Goal: Check status: Check status

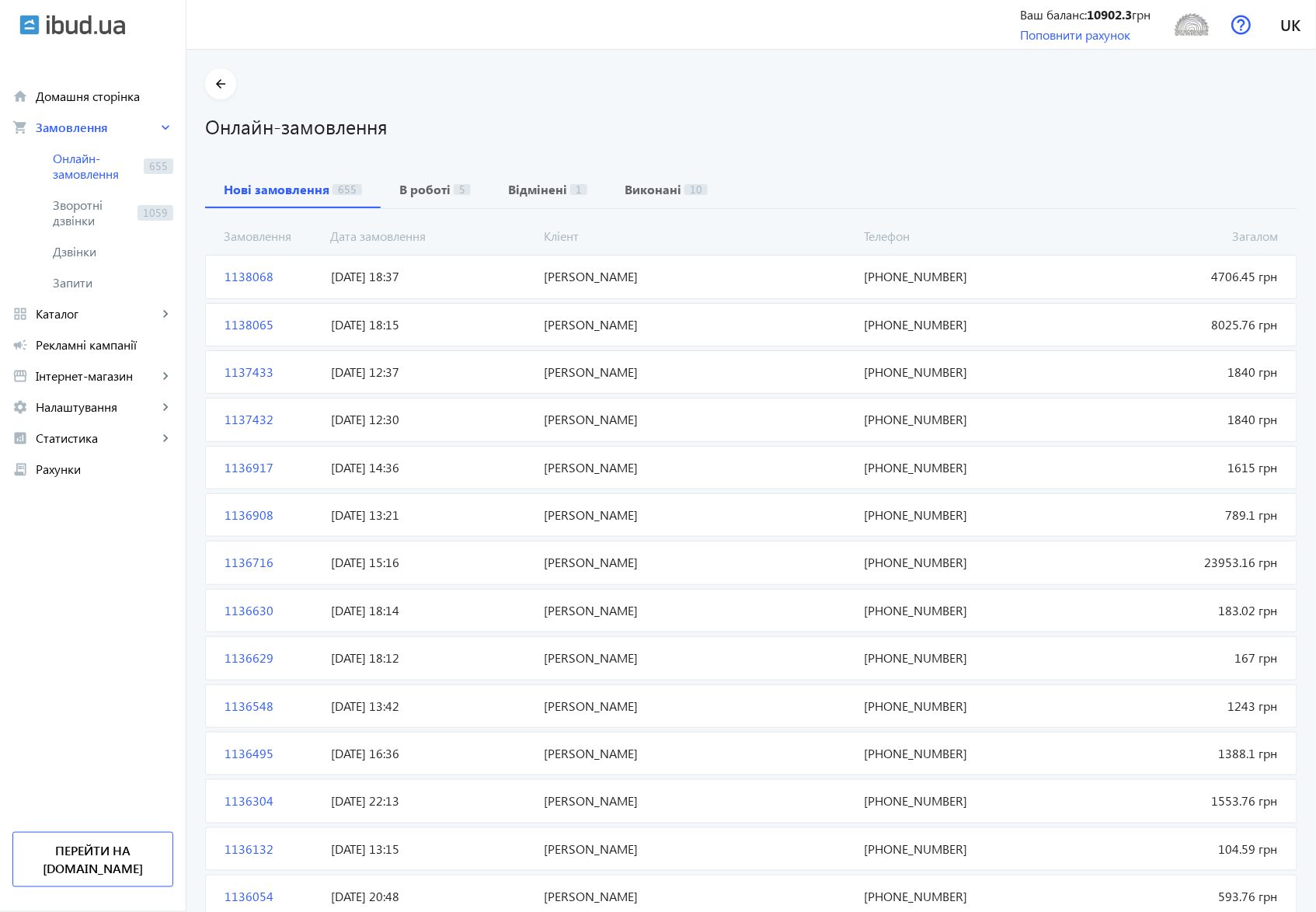
click at [234, 273] on span "1138068" at bounding box center [271, 277] width 106 height 17
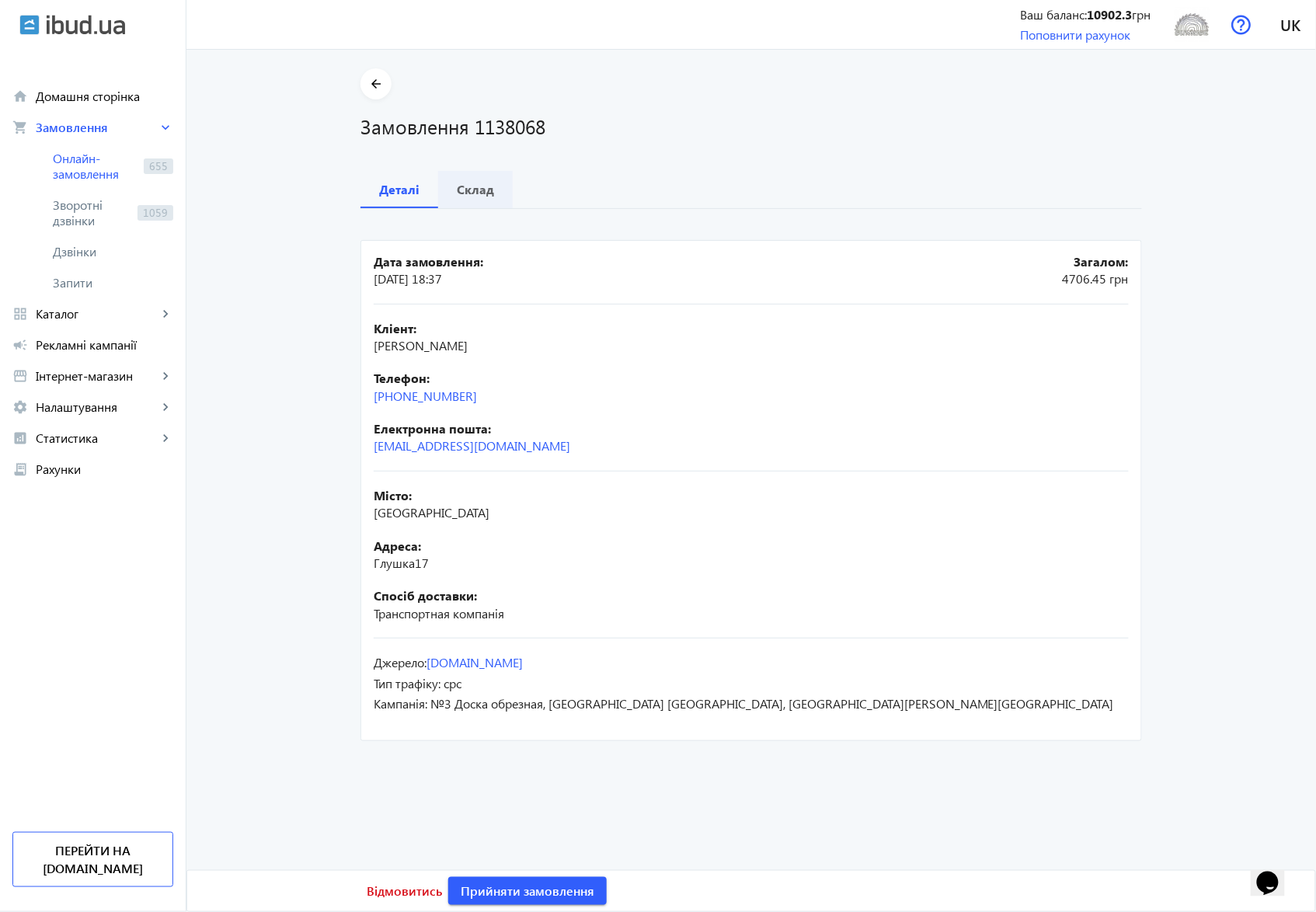
click at [464, 187] on b "Склад" at bounding box center [475, 189] width 38 height 13
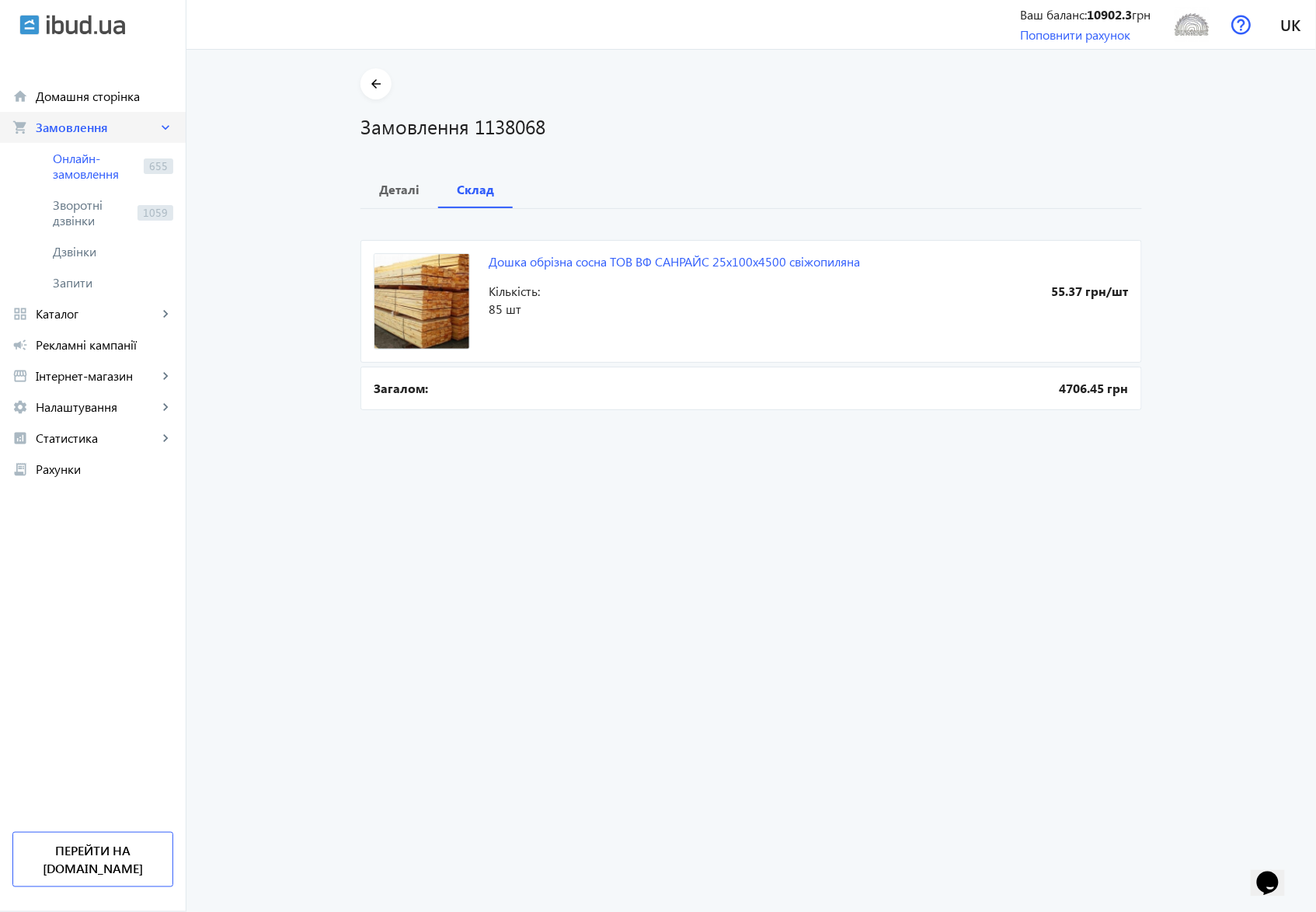
click at [82, 127] on span "Замовлення" at bounding box center [97, 127] width 122 height 16
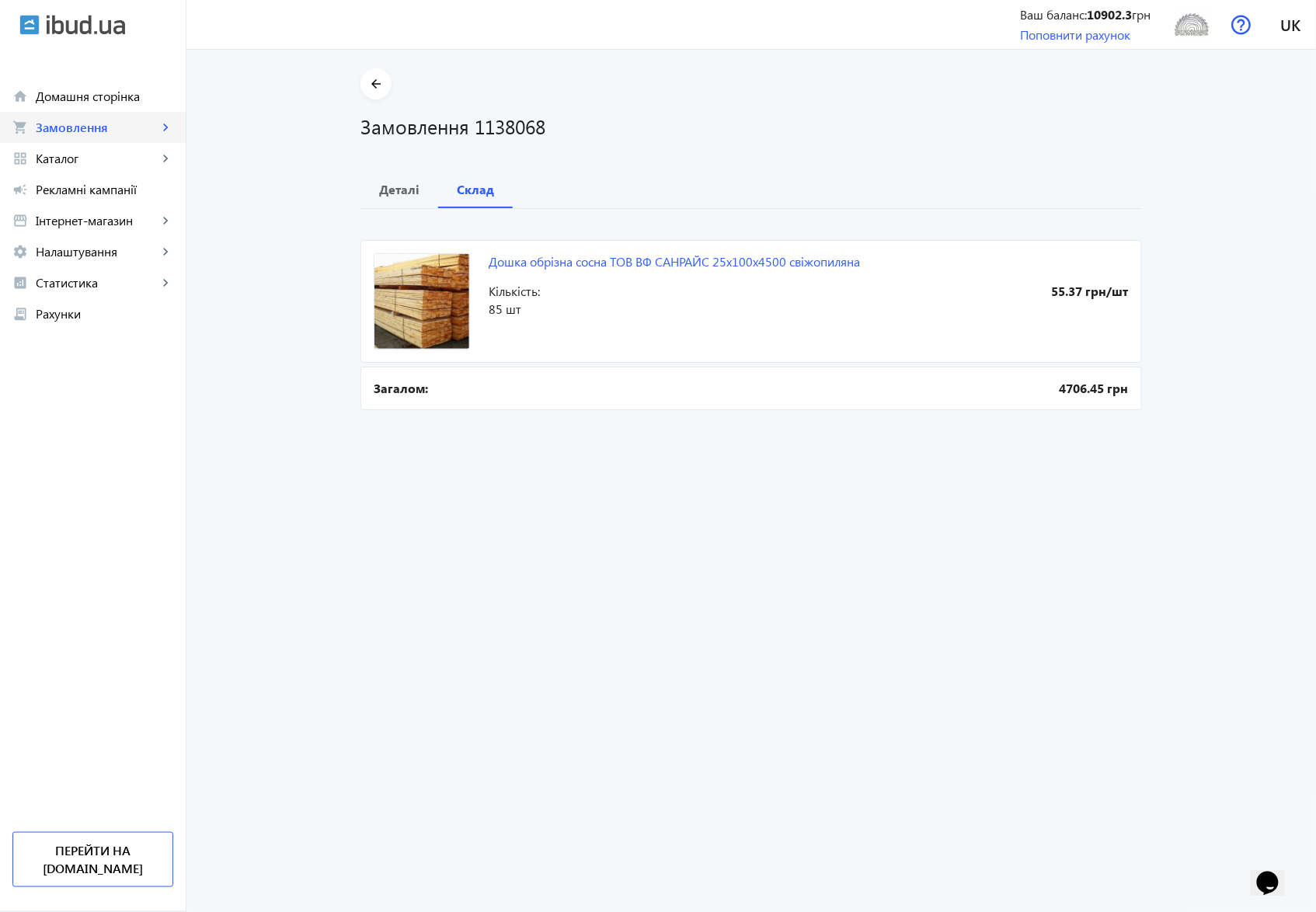
click at [85, 127] on span "Замовлення" at bounding box center [97, 127] width 122 height 16
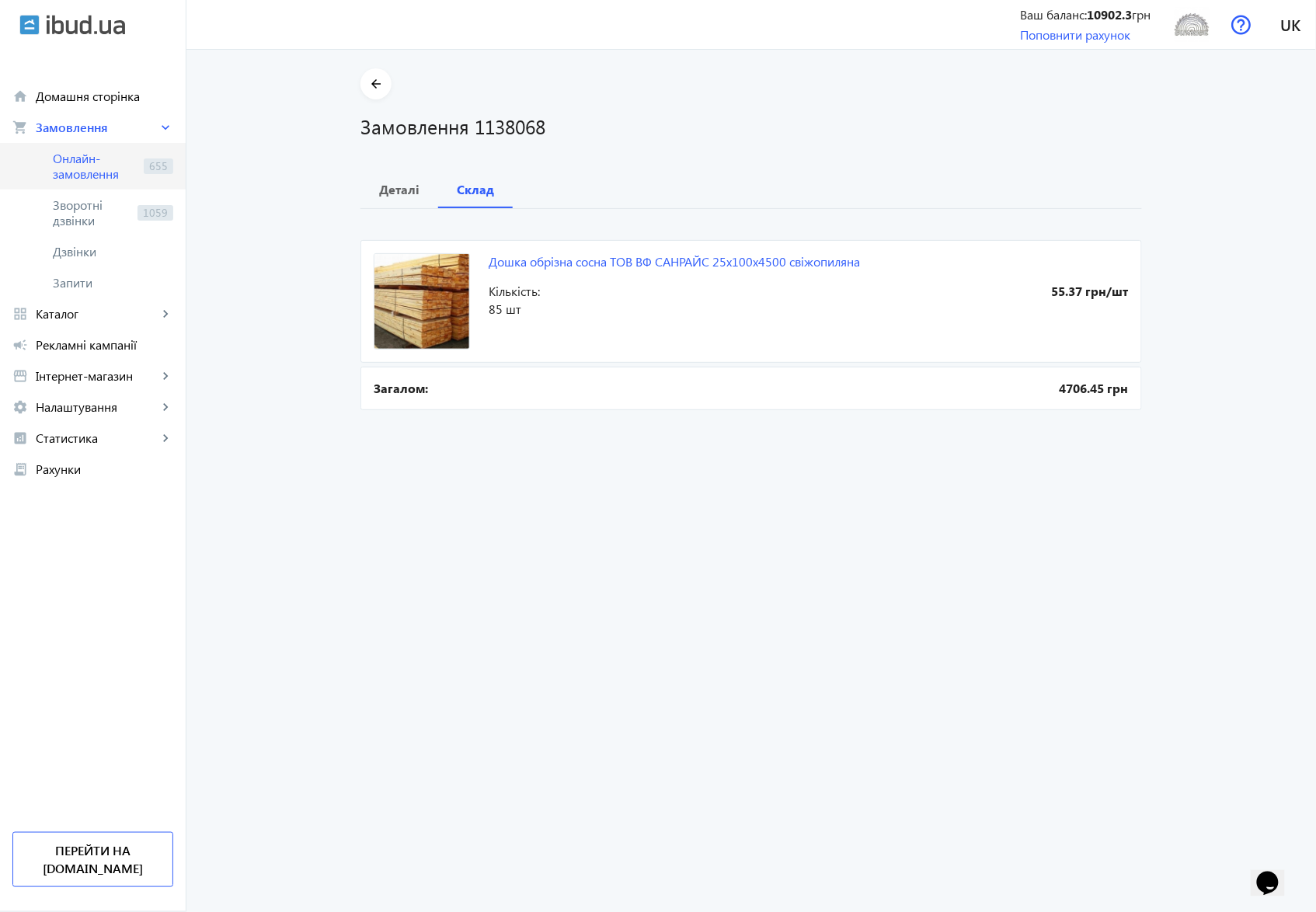
click at [79, 165] on span "Онлайн-замовлення" at bounding box center [94, 166] width 84 height 31
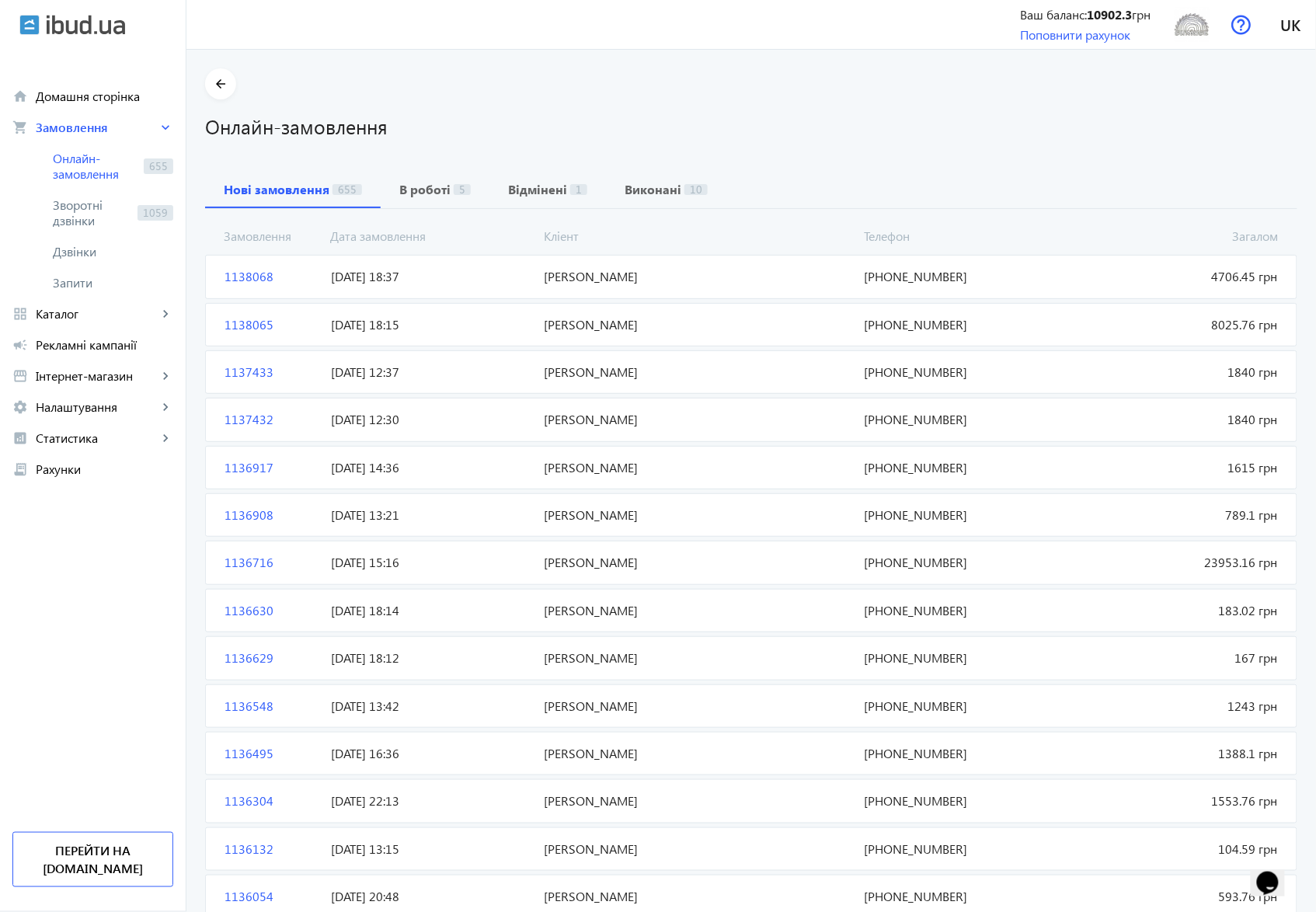
click at [224, 325] on span "1138065" at bounding box center [271, 324] width 106 height 17
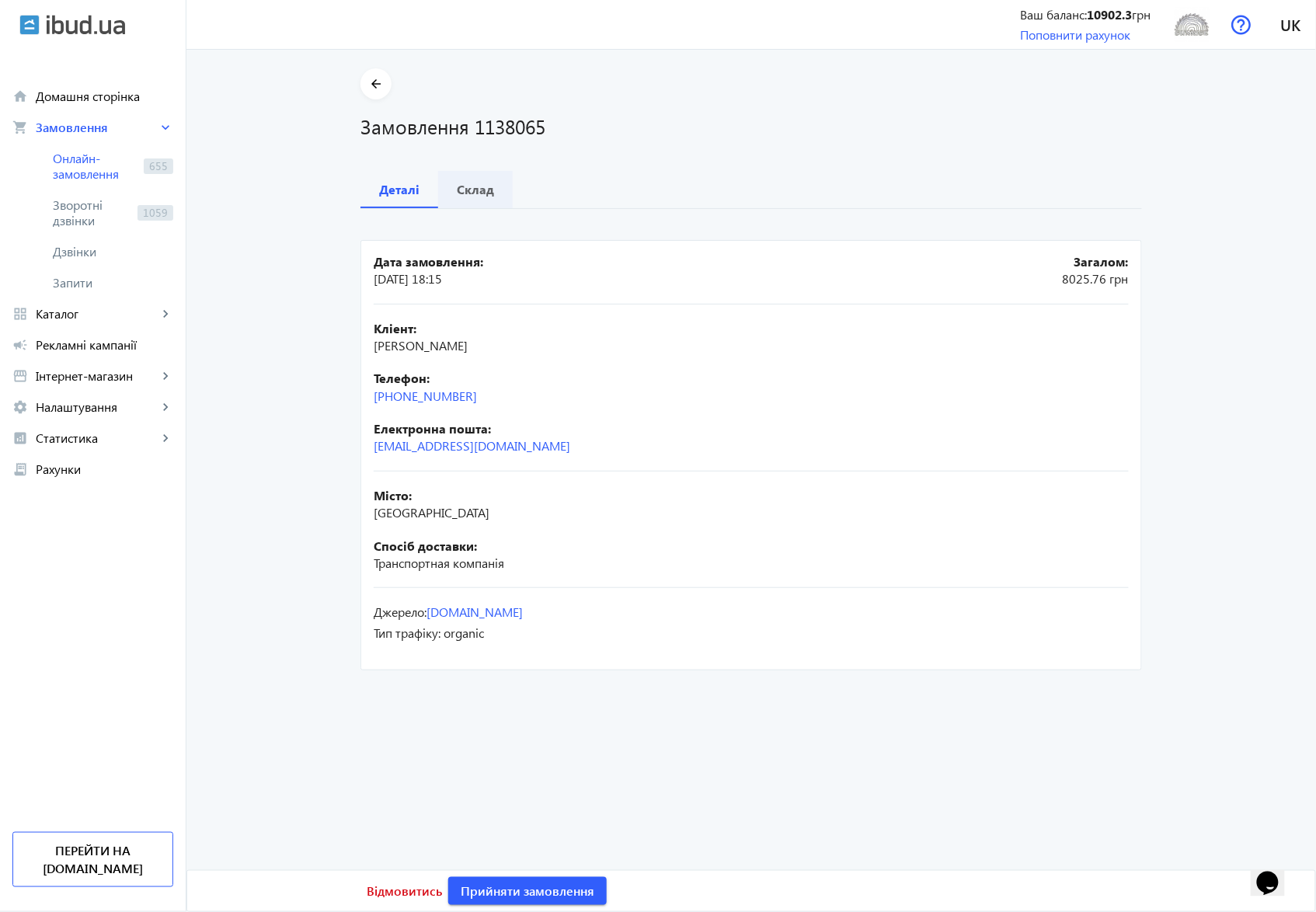
click at [470, 191] on b "Склад" at bounding box center [475, 189] width 38 height 13
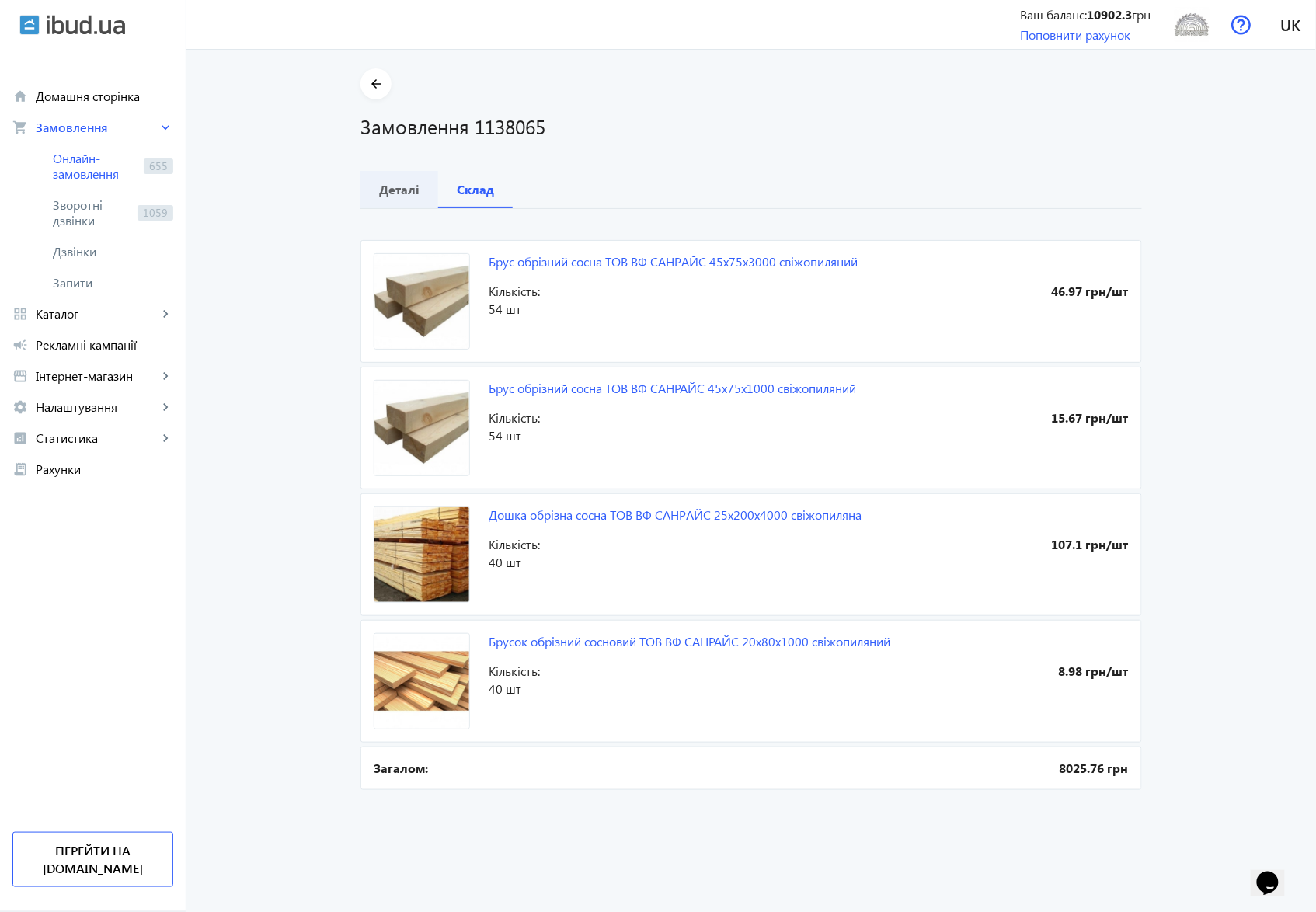
click at [393, 190] on b "Деталі" at bounding box center [399, 189] width 40 height 13
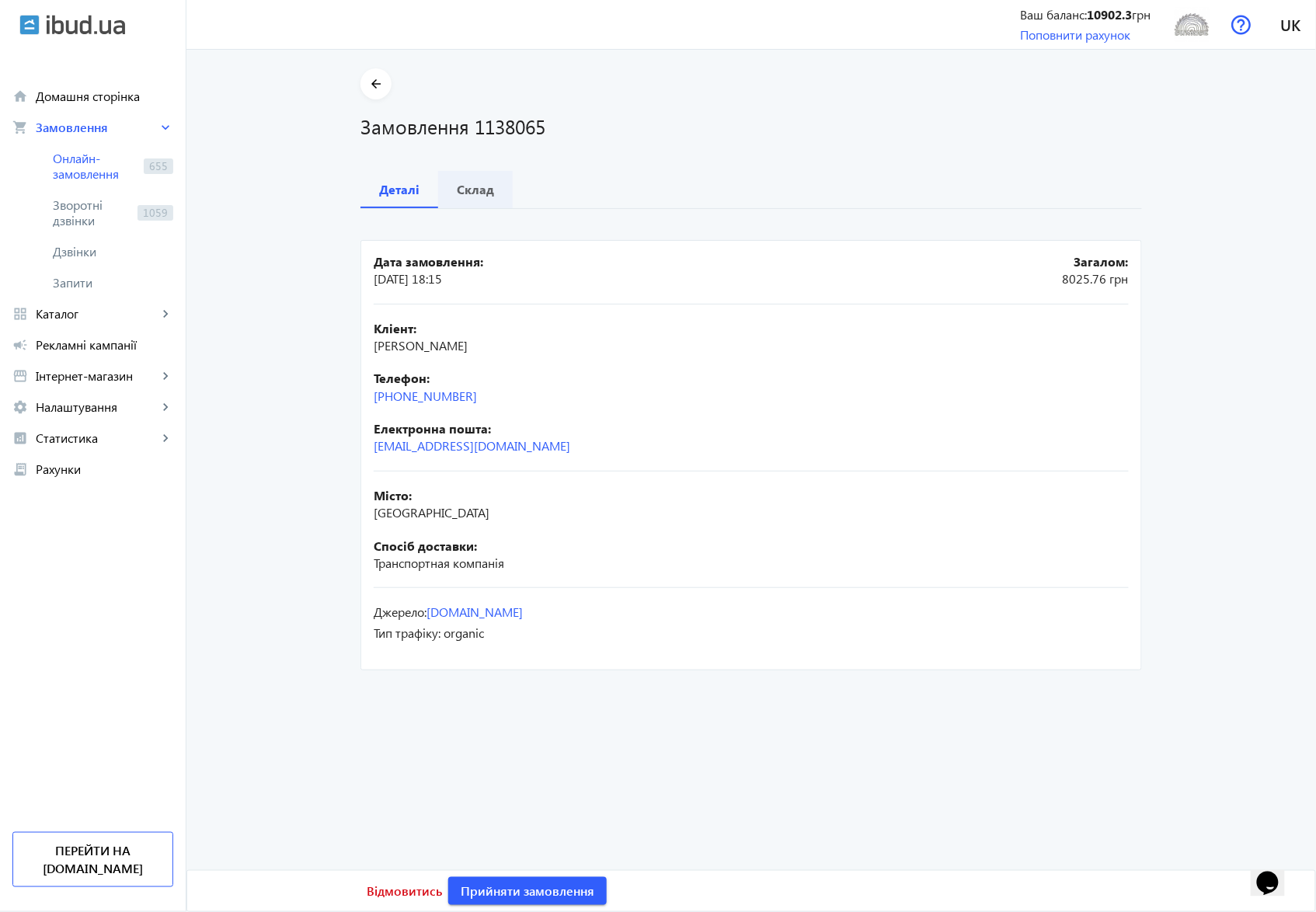
click at [458, 193] on b "Склад" at bounding box center [475, 189] width 38 height 13
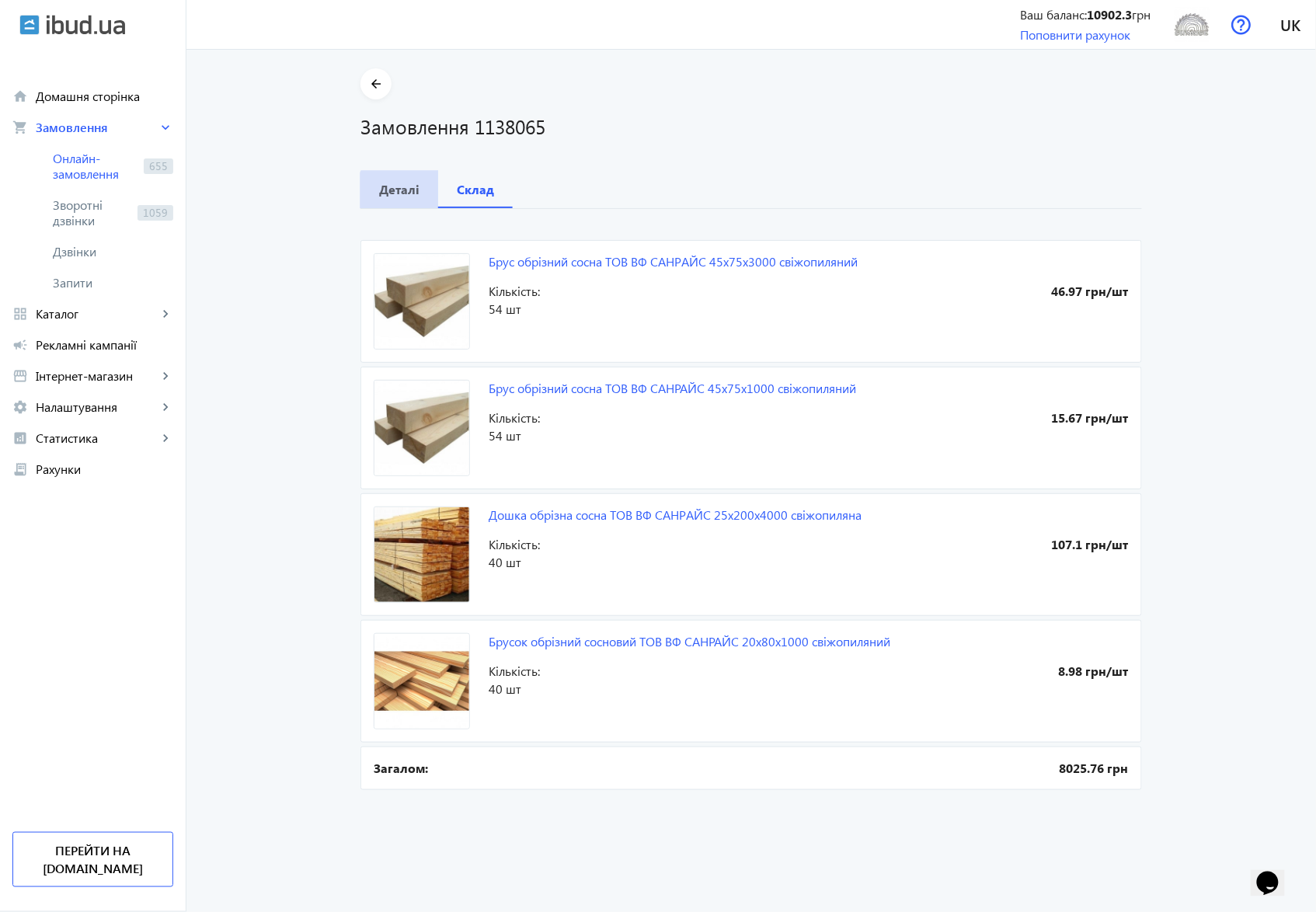
click at [399, 193] on b "Деталі" at bounding box center [399, 189] width 40 height 13
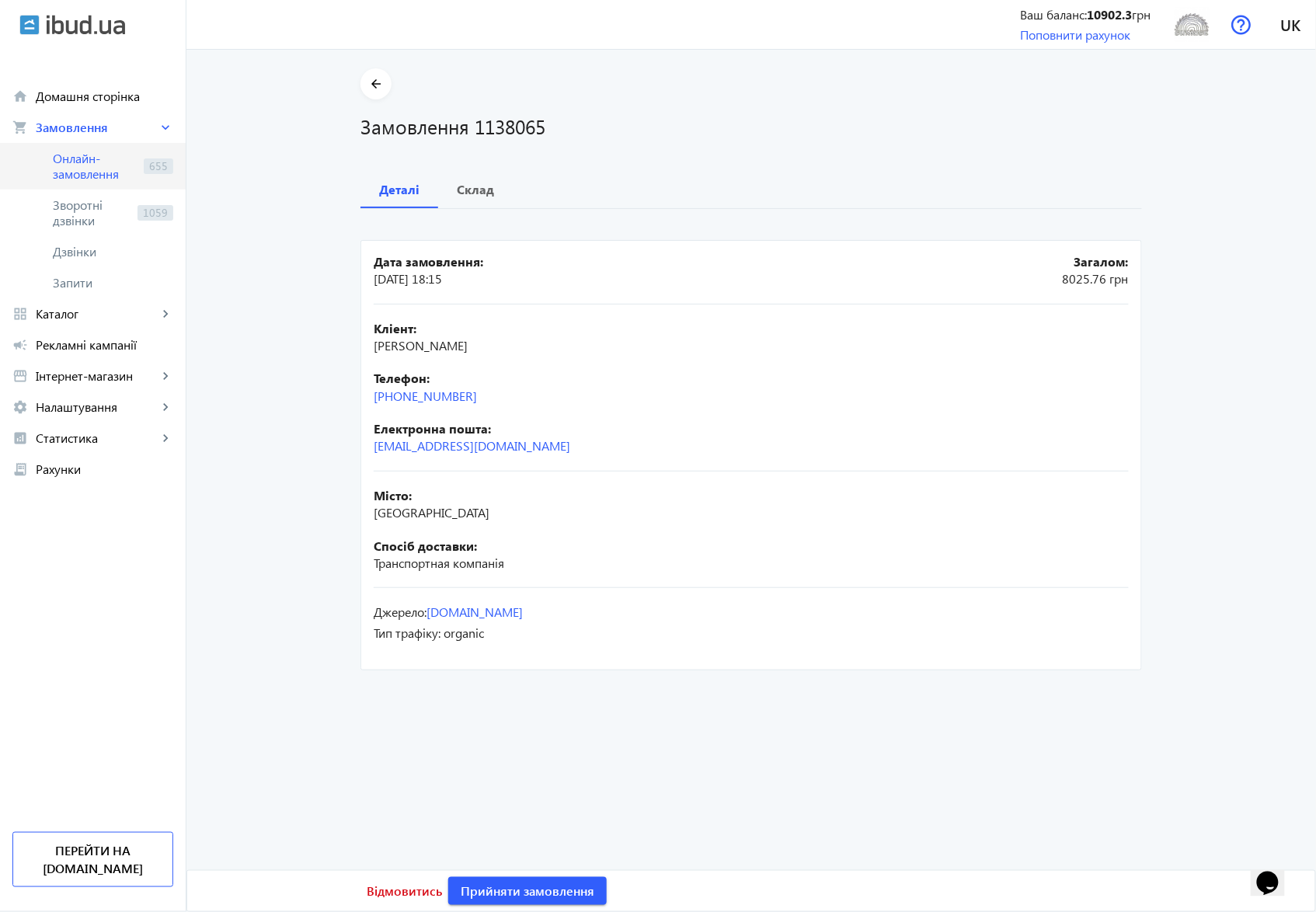
click at [73, 156] on span "Онлайн-замовлення" at bounding box center [94, 166] width 84 height 31
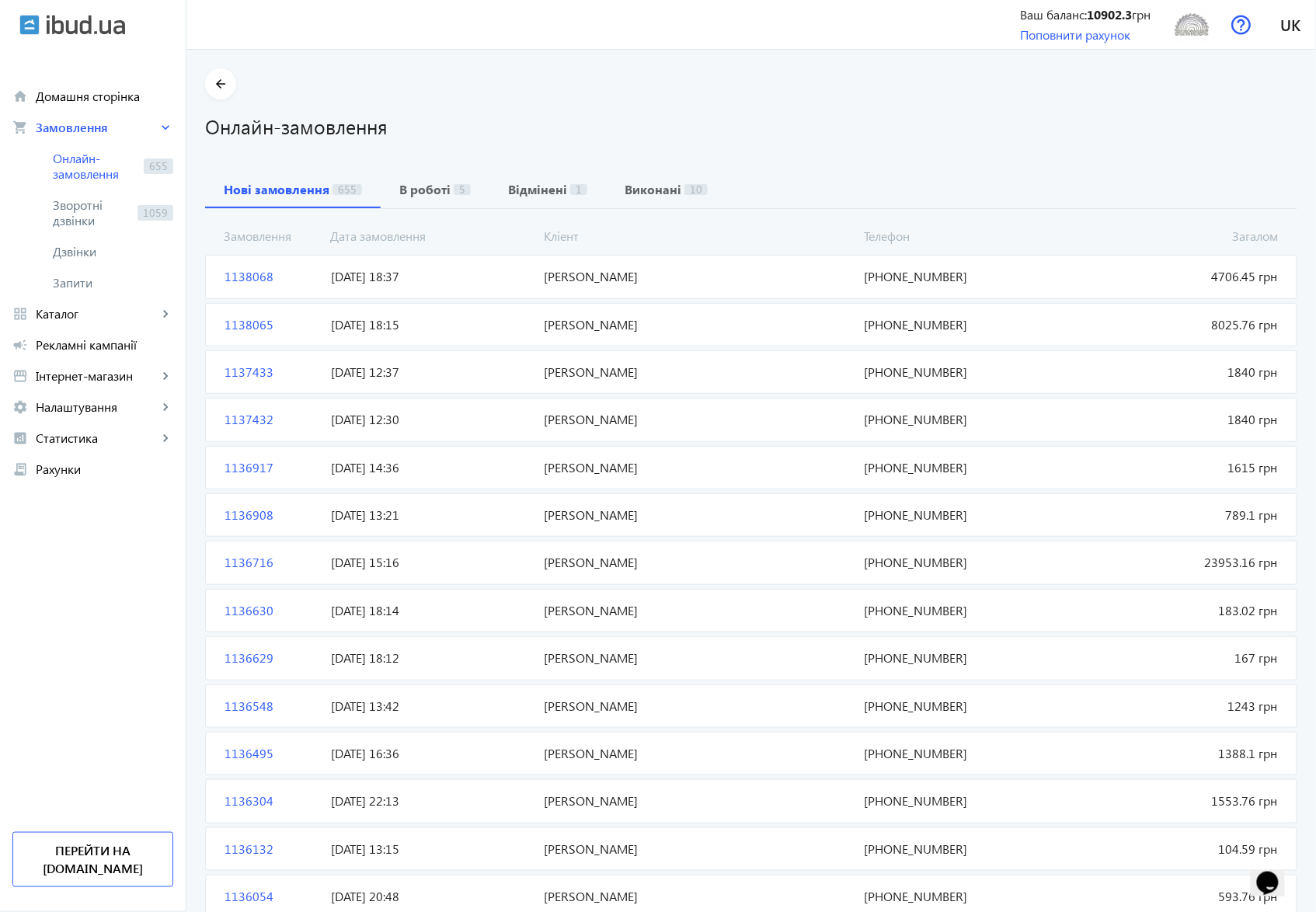
click at [557, 273] on span "[PERSON_NAME]" at bounding box center [698, 277] width 320 height 17
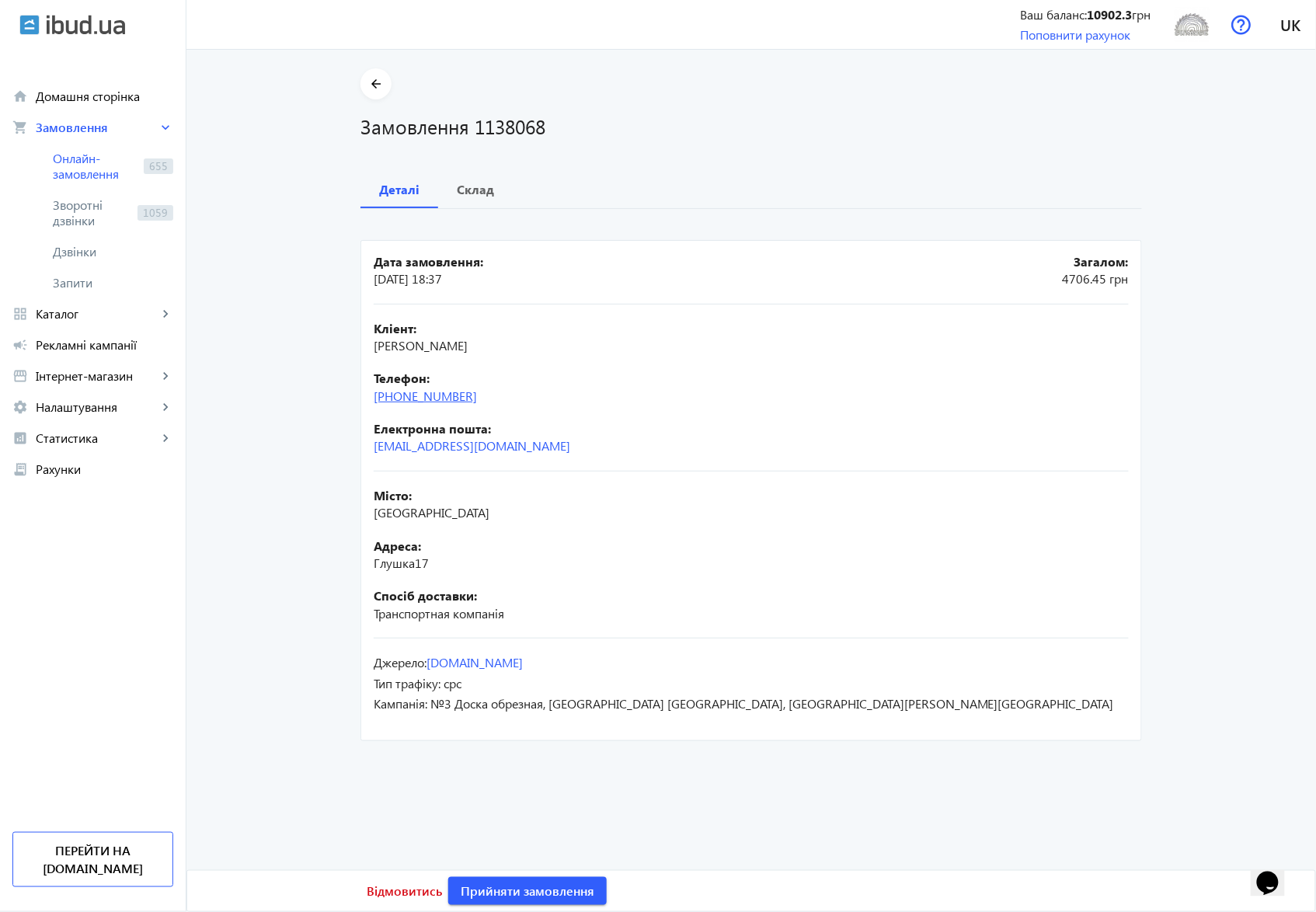
drag, startPoint x: 495, startPoint y: 393, endPoint x: 399, endPoint y: 393, distance: 96.0
click at [399, 393] on div "Телефон: [PHONE_NUMBER]" at bounding box center [750, 387] width 755 height 35
copy link "67)[PHONE_NUMBER]"
drag, startPoint x: 470, startPoint y: 129, endPoint x: 542, endPoint y: 126, distance: 72.1
click at [542, 126] on h1 "Замовлення 1138068" at bounding box center [750, 126] width 781 height 28
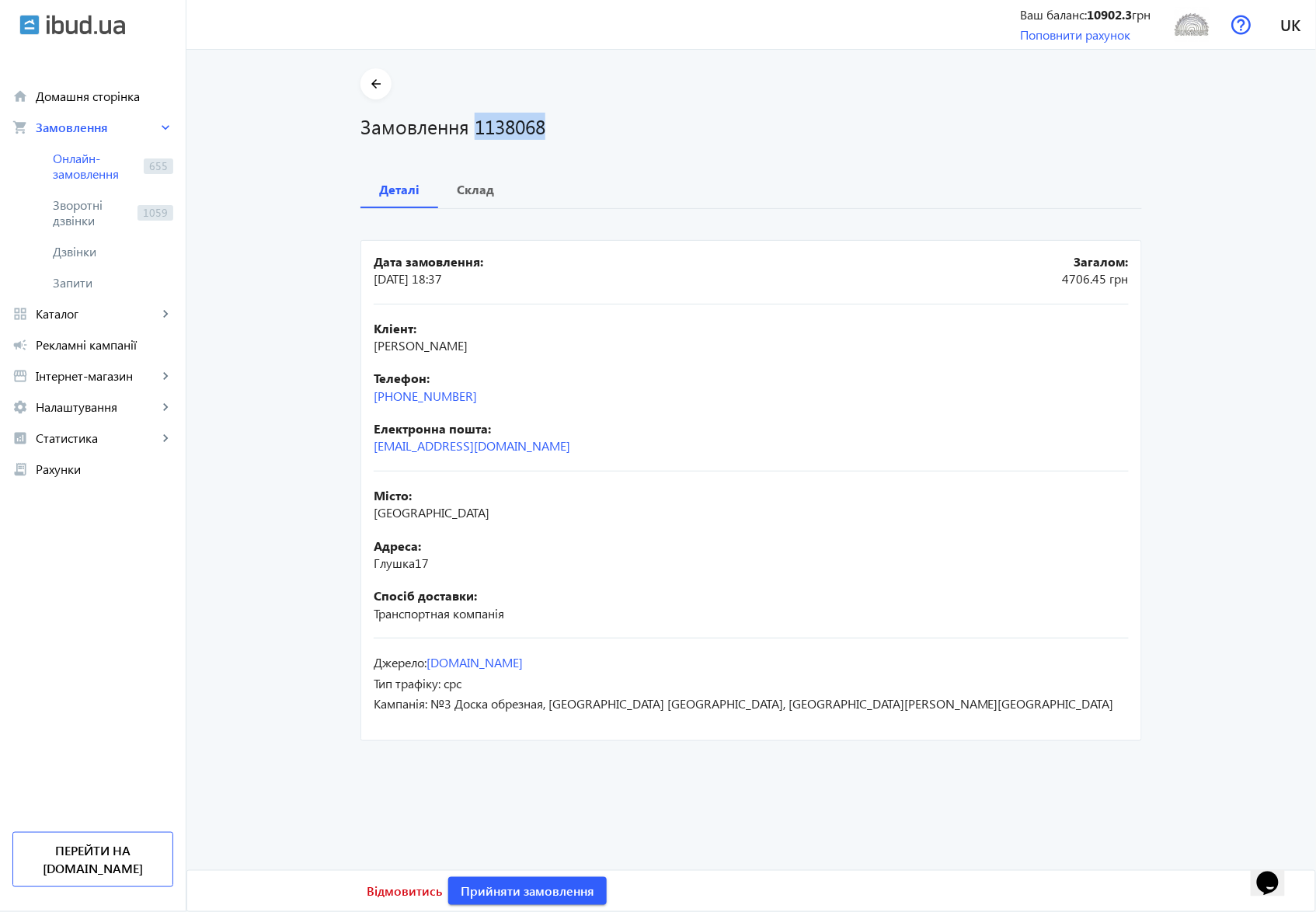
copy h1 "1138068"
click at [468, 193] on b "Склад" at bounding box center [475, 189] width 38 height 13
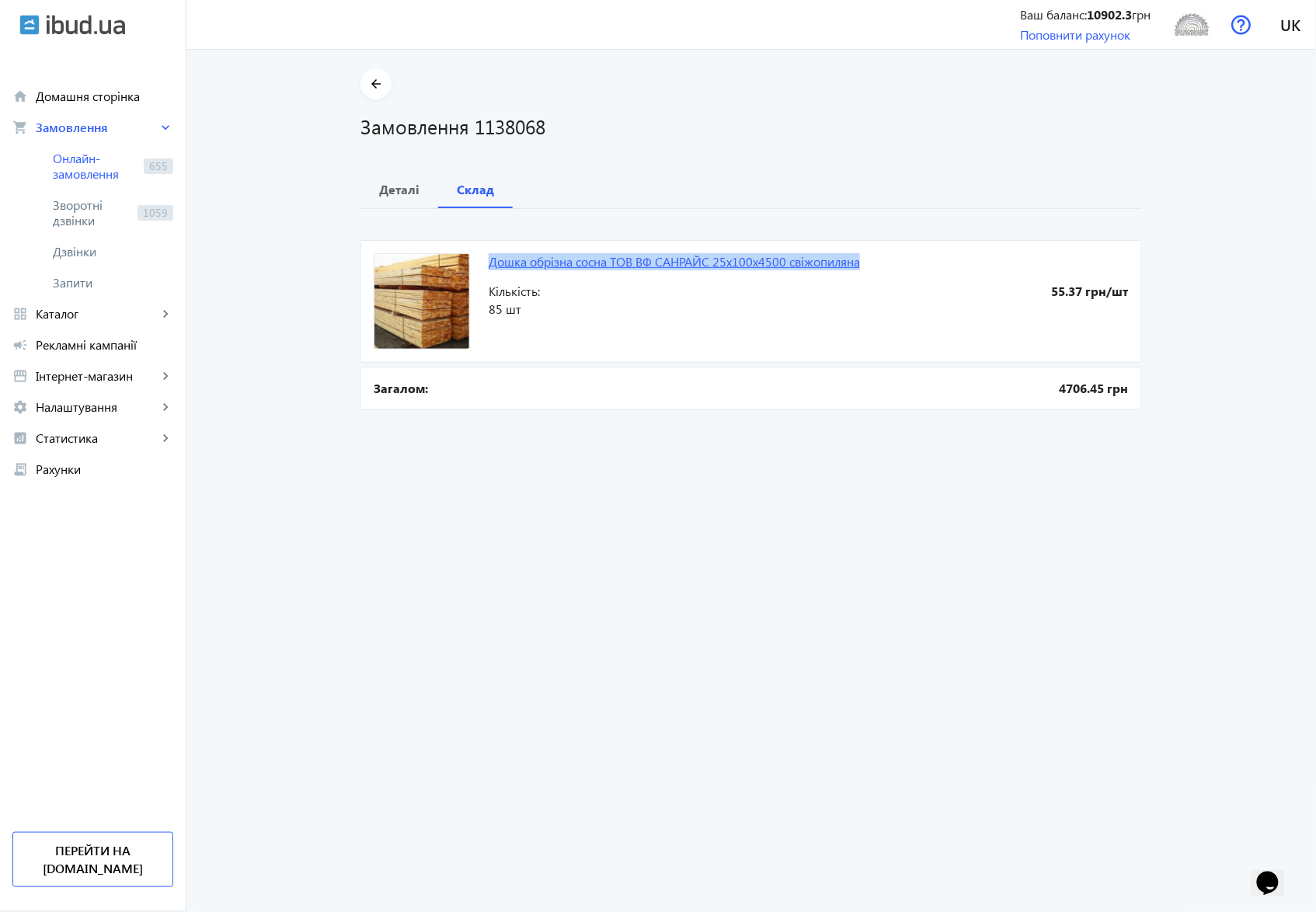
drag, startPoint x: 480, startPoint y: 258, endPoint x: 858, endPoint y: 259, distance: 378.0
click at [858, 259] on mat-card "Дошка обрізна сосна ТОВ ВФ CАНPAЙС 25х100х4500 свіжопиляна 55.37 грн/шт Кількіс…" at bounding box center [750, 301] width 781 height 123
copy link "Дошка обрізна сосна ТОВ ВФ CАНPAЙС 25х100х4500 свіжопиляна"
click at [389, 191] on b "Деталі" at bounding box center [399, 189] width 40 height 13
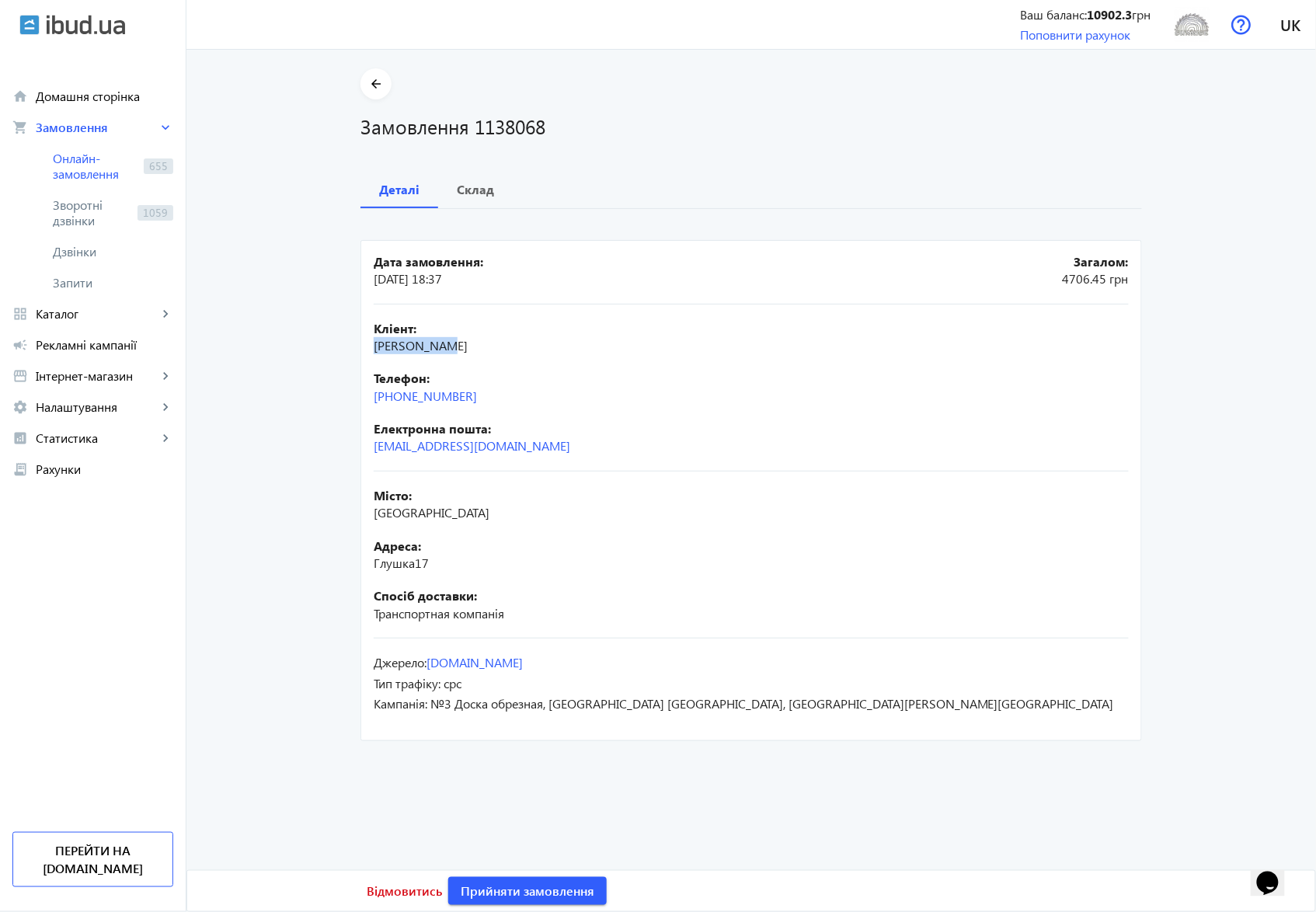
drag, startPoint x: 455, startPoint y: 348, endPoint x: 363, endPoint y: 348, distance: 92.0
click at [363, 348] on mat-card "Дата замовлення: [DATE] 18:37 Загалом: 4706.45 грн Кліент: [PERSON_NAME] Телефо…" at bounding box center [750, 491] width 781 height 502
copy span "[PERSON_NAME]"
drag, startPoint x: 426, startPoint y: 566, endPoint x: 354, endPoint y: 563, distance: 72.1
click at [354, 563] on div "arrow_back Замовлення 1138068 Деталі Склад Дата замовлення: [DATE] 18:37 Загало…" at bounding box center [751, 407] width 819 height 677
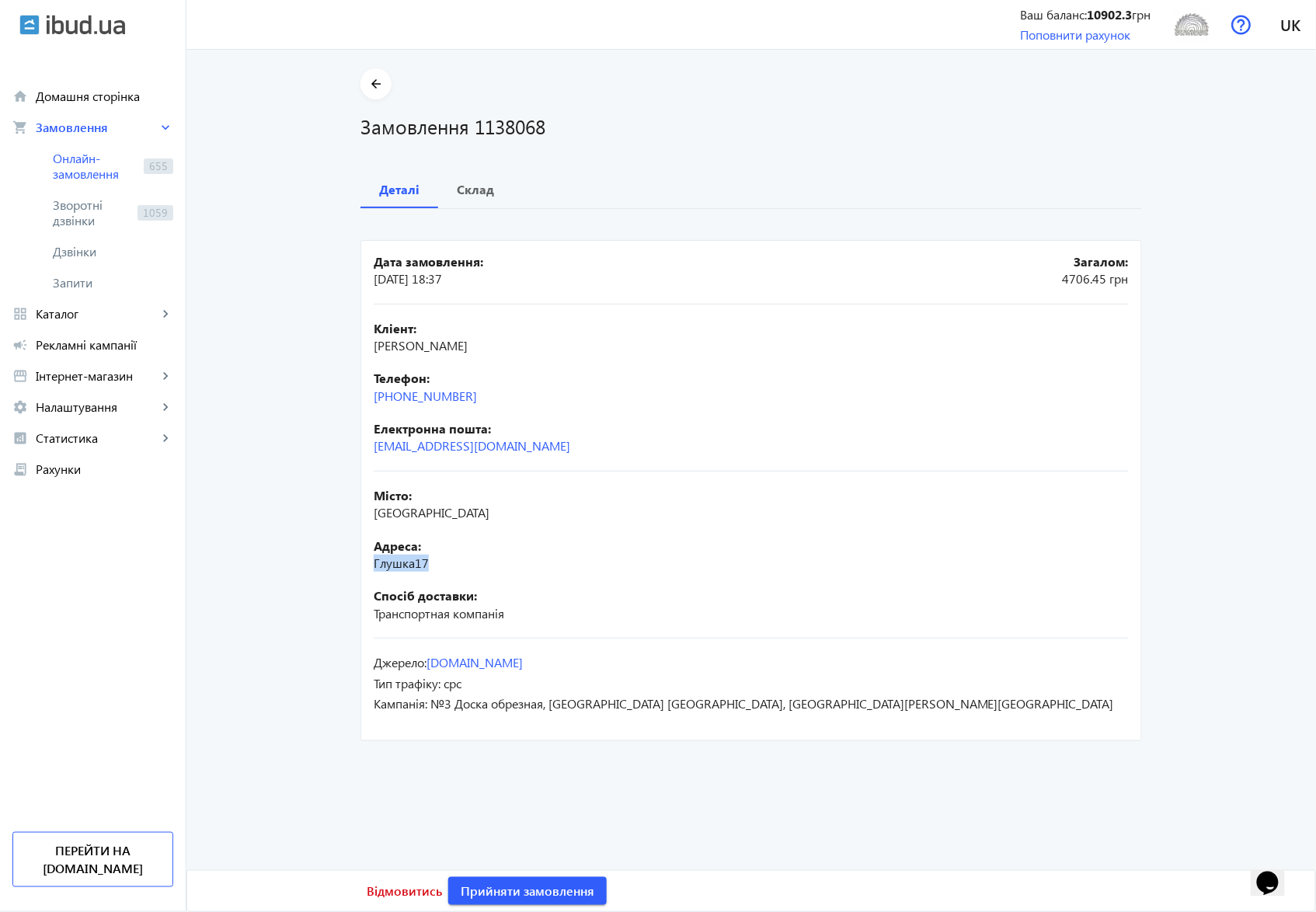
copy span "Глушка17"
drag, startPoint x: 485, startPoint y: 398, endPoint x: 345, endPoint y: 401, distance: 140.0
click at [345, 401] on div "arrow_back Замовлення 1138068 Деталі Склад Дата замовлення: [DATE] 18:37 Загало…" at bounding box center [751, 407] width 819 height 677
copy link "[PHONE_NUMBER]"
drag, startPoint x: 451, startPoint y: 349, endPoint x: 362, endPoint y: 345, distance: 89.1
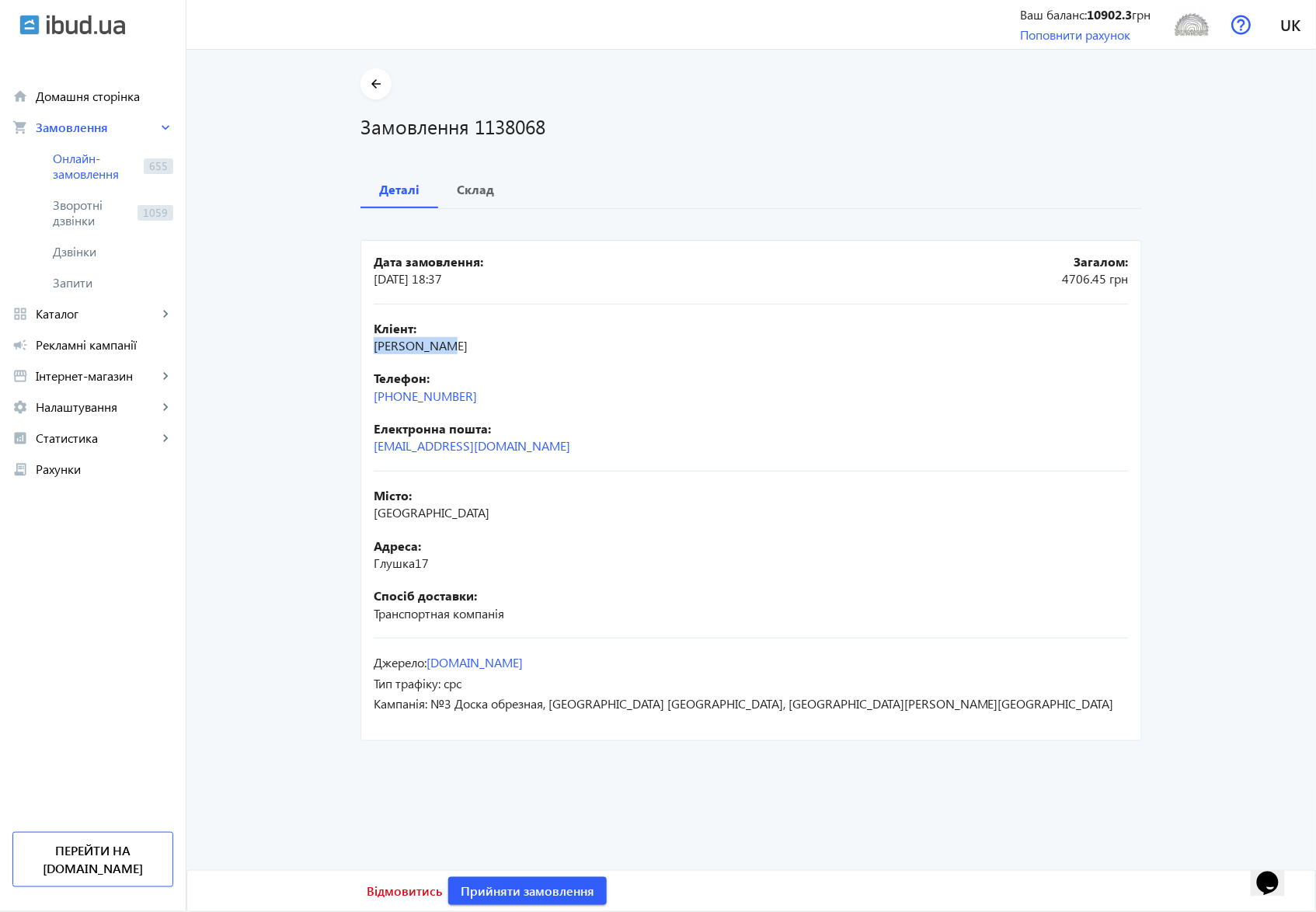
click at [362, 345] on mat-card "Дата замовлення: [DATE] 18:37 Загалом: 4706.45 грн Кліент: [PERSON_NAME] Телефо…" at bounding box center [750, 491] width 781 height 502
copy span "[PERSON_NAME]"
